Goal: Navigation & Orientation: Find specific page/section

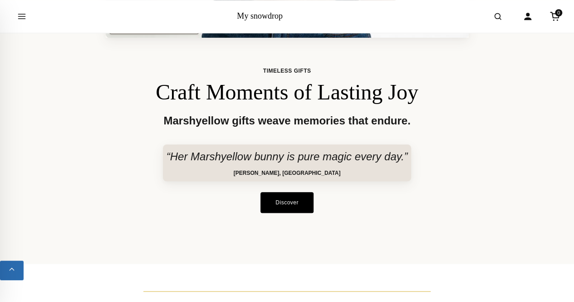
scroll to position [427, 0]
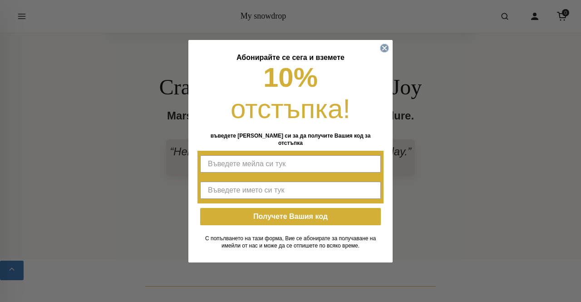
click at [382, 50] on icon "Close dialog" at bounding box center [384, 48] width 4 height 4
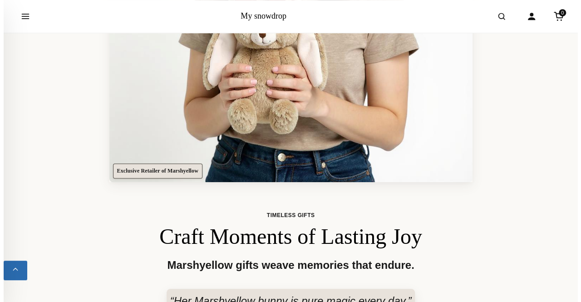
scroll to position [265, 0]
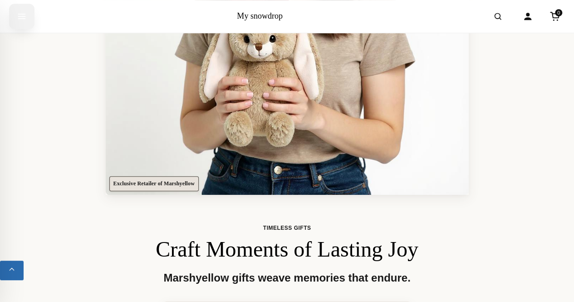
click at [29, 23] on button "Open menu" at bounding box center [21, 16] width 25 height 25
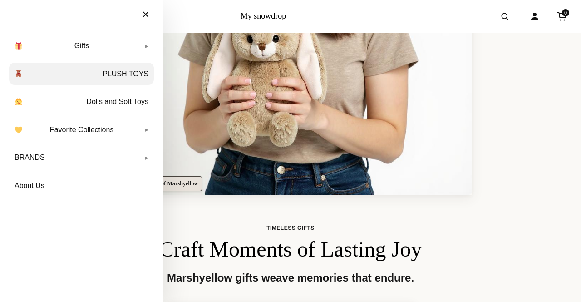
click at [120, 73] on link "PLUSH TOYS" at bounding box center [81, 74] width 145 height 23
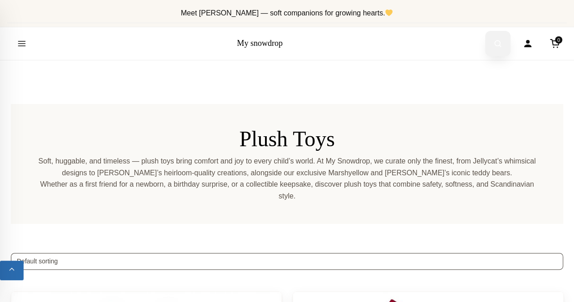
click at [495, 35] on icon "Open search" at bounding box center [497, 43] width 9 height 16
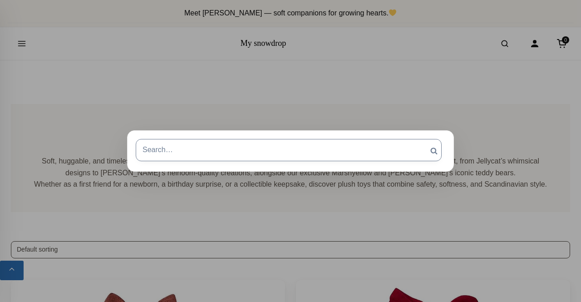
click at [288, 151] on input "Search for:" at bounding box center [289, 150] width 306 height 22
type input "б"
type input "bukowski"
click at [422, 139] on input "Search" at bounding box center [433, 151] width 23 height 24
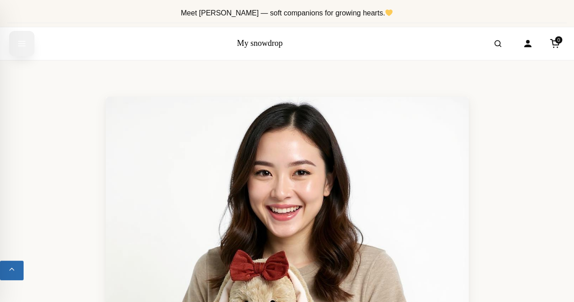
click at [25, 42] on icon "Open menu" at bounding box center [21, 43] width 9 height 16
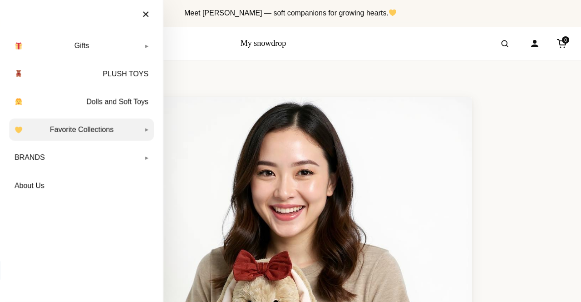
click at [104, 134] on link "Favorite Collections" at bounding box center [81, 129] width 145 height 23
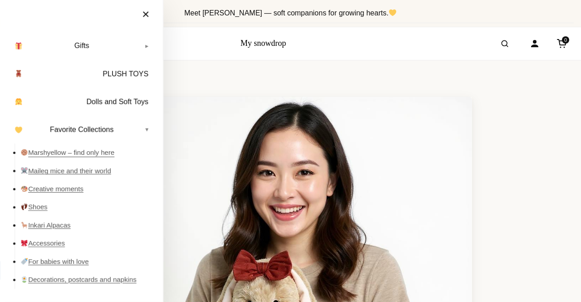
click at [83, 154] on link "Marshyellow – find only here" at bounding box center [86, 152] width 133 height 18
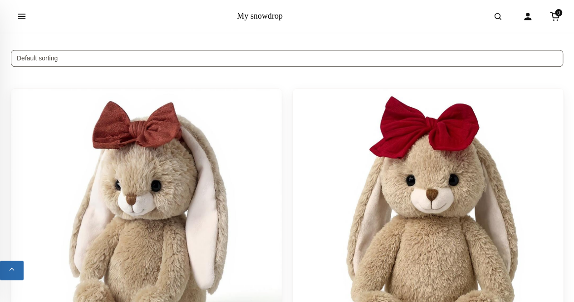
scroll to position [203, 0]
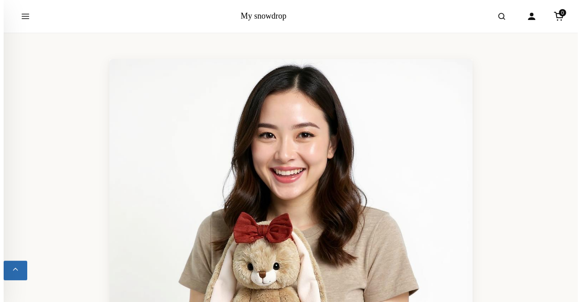
scroll to position [94, 0]
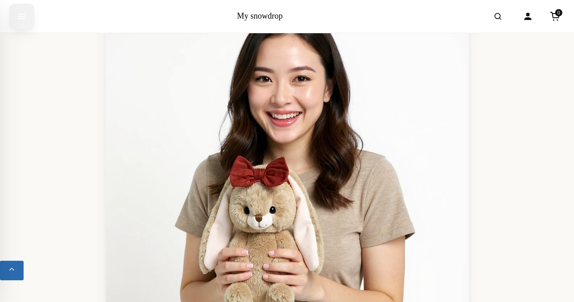
click at [20, 21] on icon "Open menu" at bounding box center [21, 16] width 9 height 16
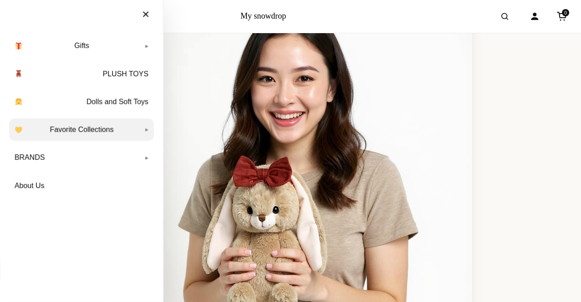
click at [119, 131] on link "Favorite Collections" at bounding box center [81, 129] width 145 height 23
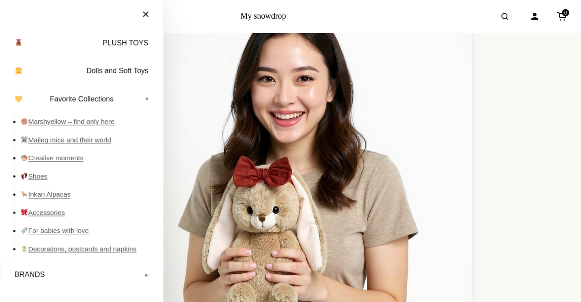
scroll to position [0, 0]
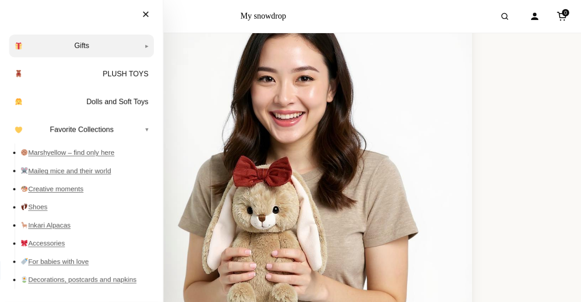
click at [81, 49] on link "Gifts" at bounding box center [81, 45] width 145 height 23
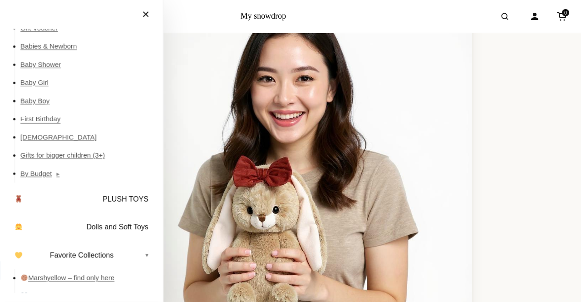
scroll to position [50, 0]
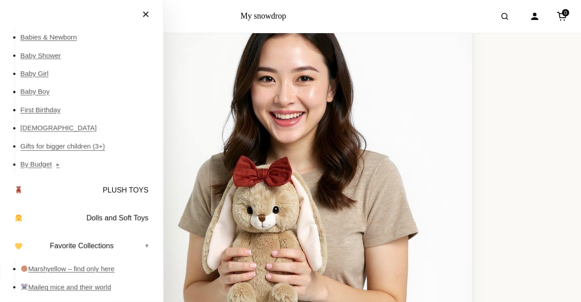
click at [73, 146] on link "Gifts for bigger children (3+)" at bounding box center [86, 146] width 133 height 18
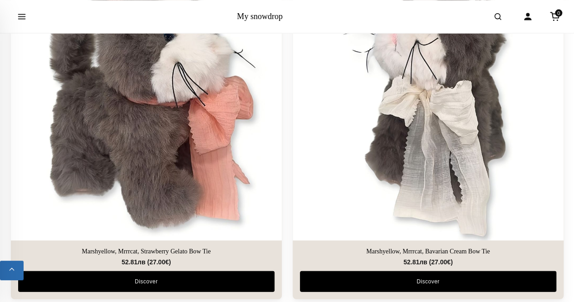
scroll to position [2713, 0]
